Goal: Transaction & Acquisition: Purchase product/service

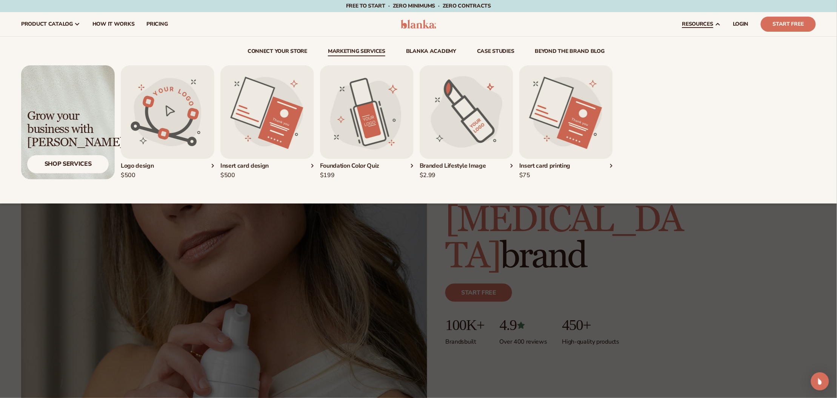
click at [375, 51] on link "Marketing services" at bounding box center [356, 53] width 57 height 8
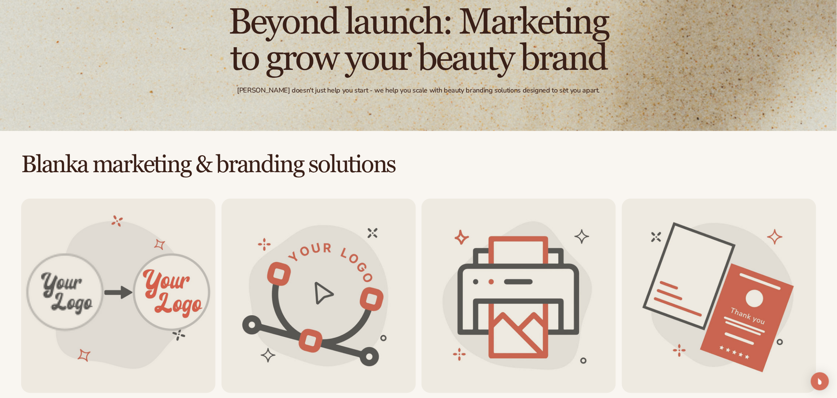
scroll to position [167, 0]
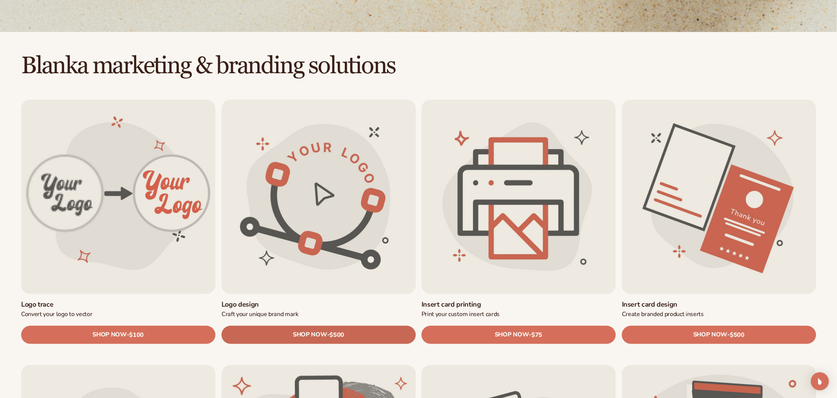
click at [293, 331] on span "SHOP NOW" at bounding box center [310, 334] width 34 height 7
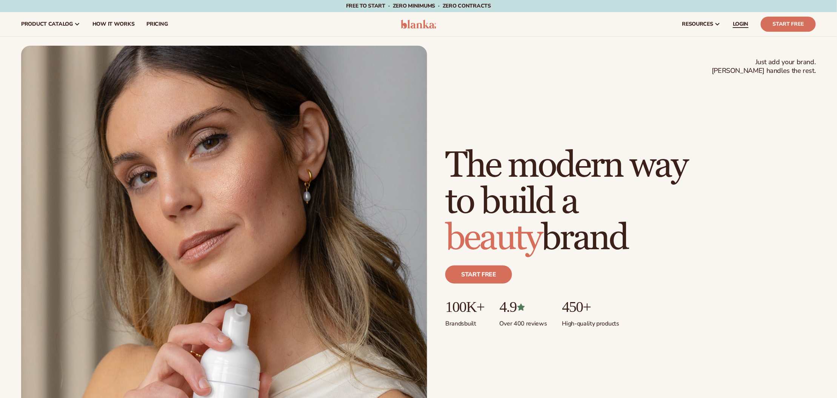
click at [738, 25] on span "LOGIN" at bounding box center [741, 24] width 16 height 6
